Goal: Task Accomplishment & Management: Use online tool/utility

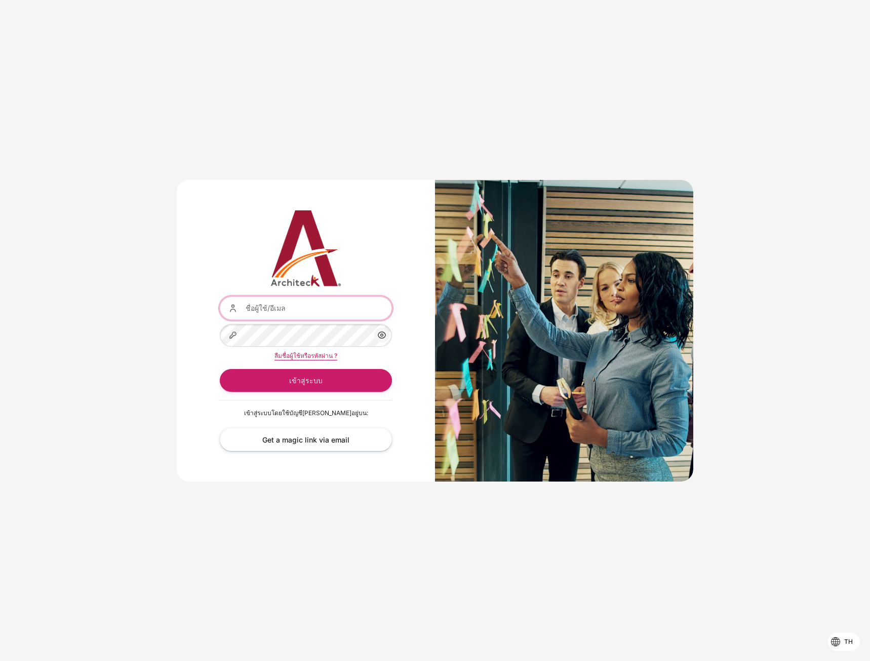
click at [376, 313] on input "ชื่อผู้ใช้/อีเมล" at bounding box center [306, 307] width 172 height 23
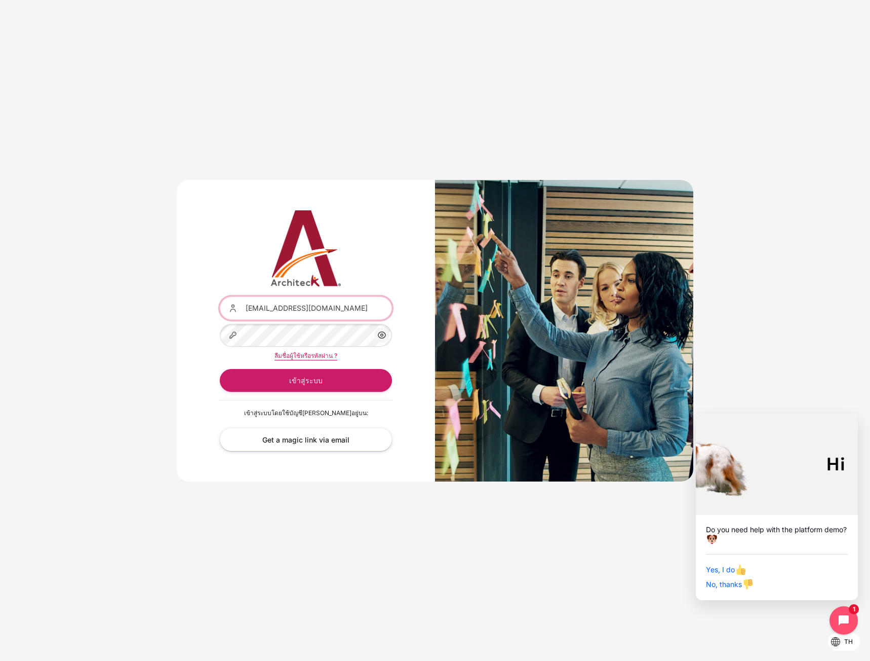
type input "[EMAIL_ADDRESS][DOMAIN_NAME]"
click at [220, 369] on button "เข้าสู่ระบบ" at bounding box center [306, 380] width 172 height 23
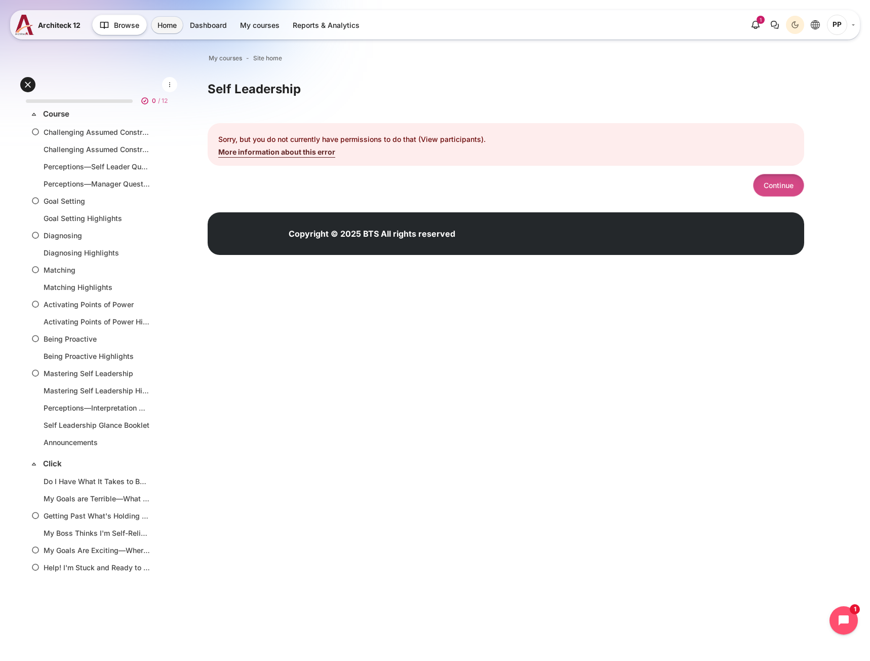
click at [792, 183] on button "Continue" at bounding box center [778, 185] width 51 height 23
